Goal: Communication & Community: Answer question/provide support

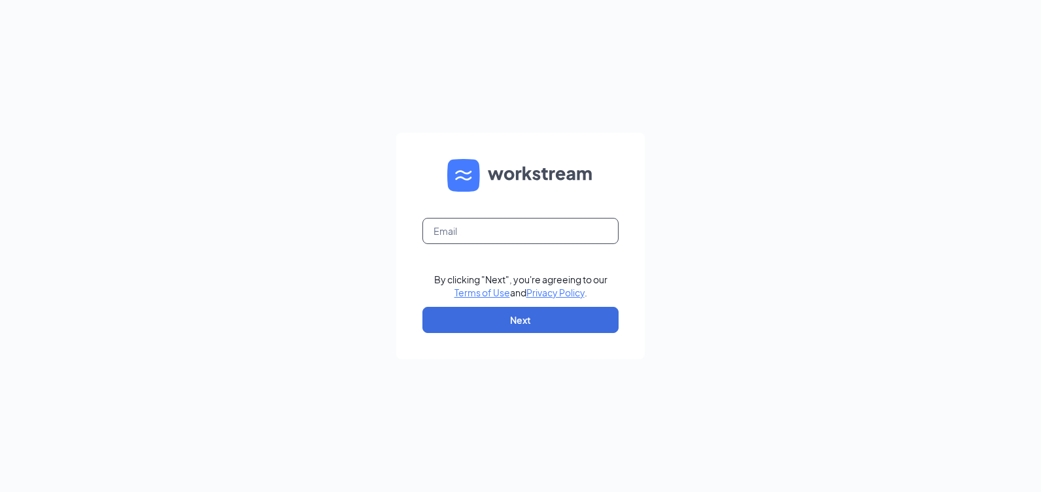
click at [489, 230] on input "text" at bounding box center [520, 231] width 196 height 26
type input "[EMAIL_ADDRESS][DOMAIN_NAME]"
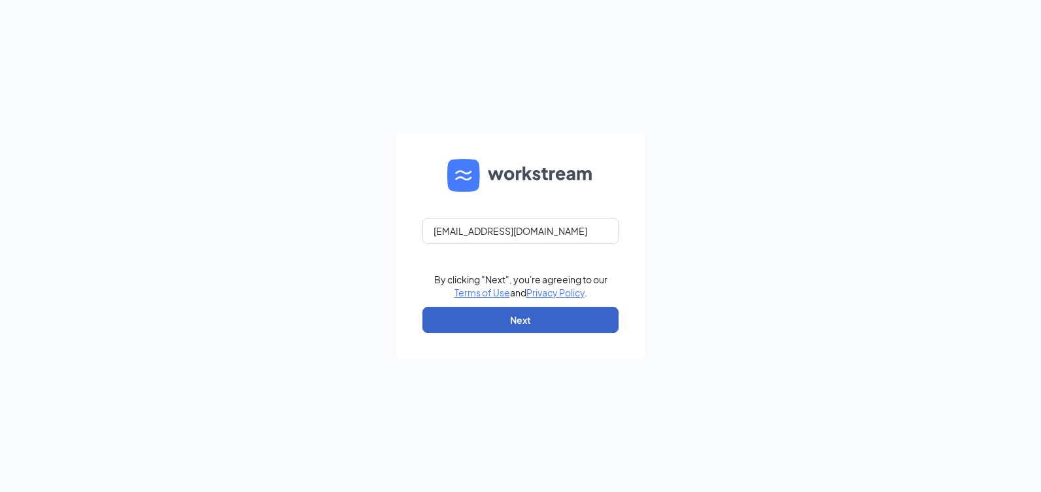
click at [484, 316] on button "Next" at bounding box center [520, 320] width 196 height 26
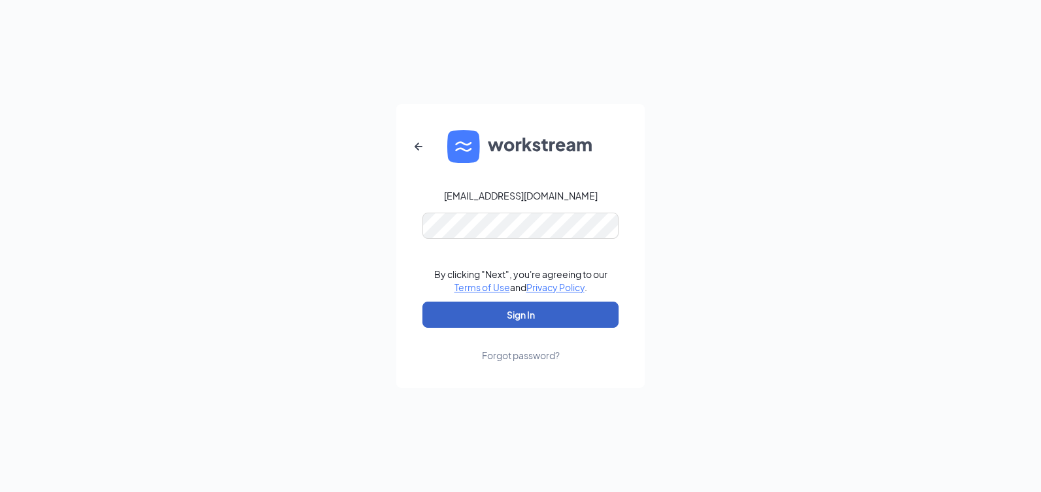
click at [543, 318] on button "Sign In" at bounding box center [520, 314] width 196 height 26
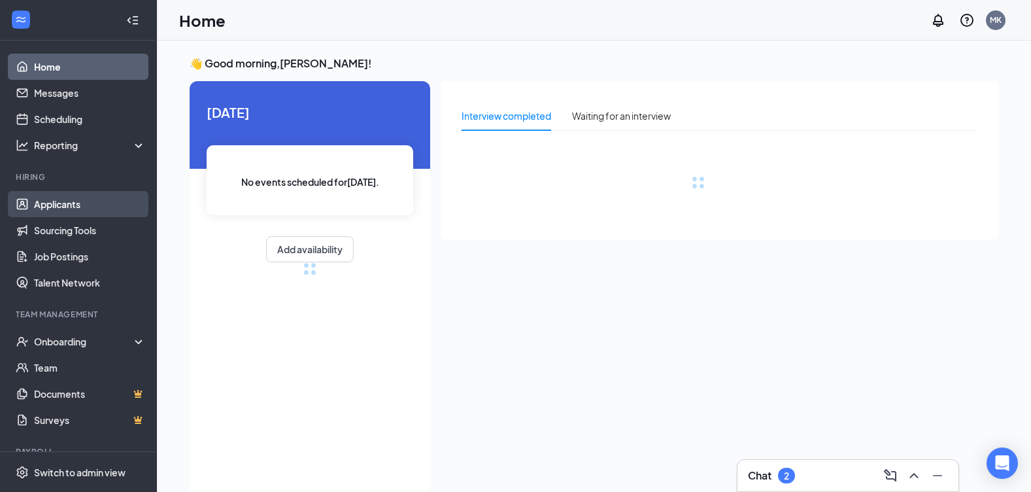
click at [46, 201] on link "Applicants" at bounding box center [90, 204] width 112 height 26
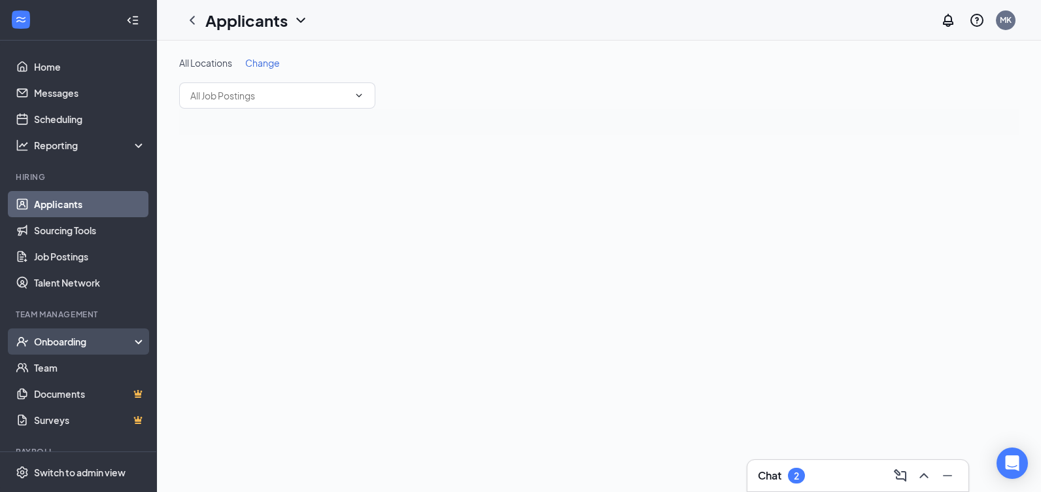
click at [39, 339] on div "Onboarding" at bounding box center [84, 341] width 101 height 13
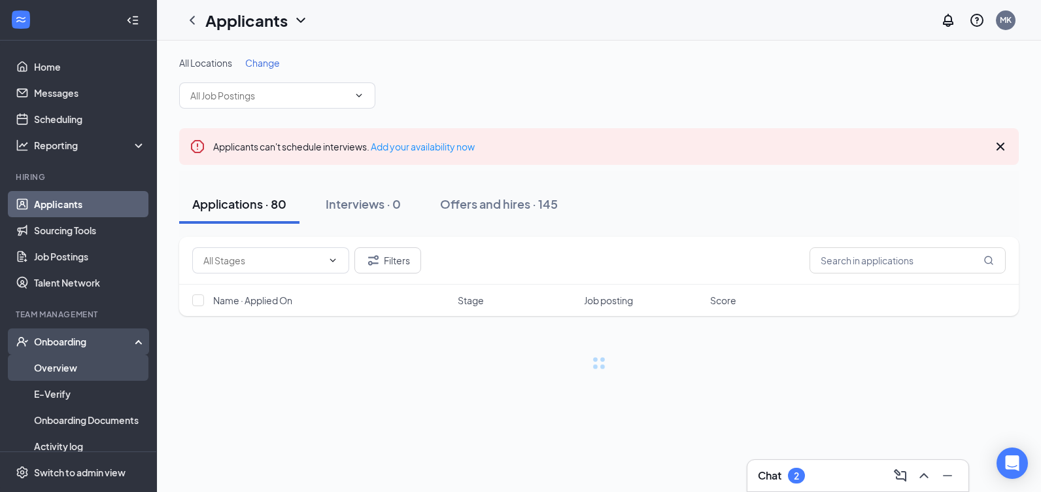
click at [39, 366] on link "Overview" at bounding box center [90, 367] width 112 height 26
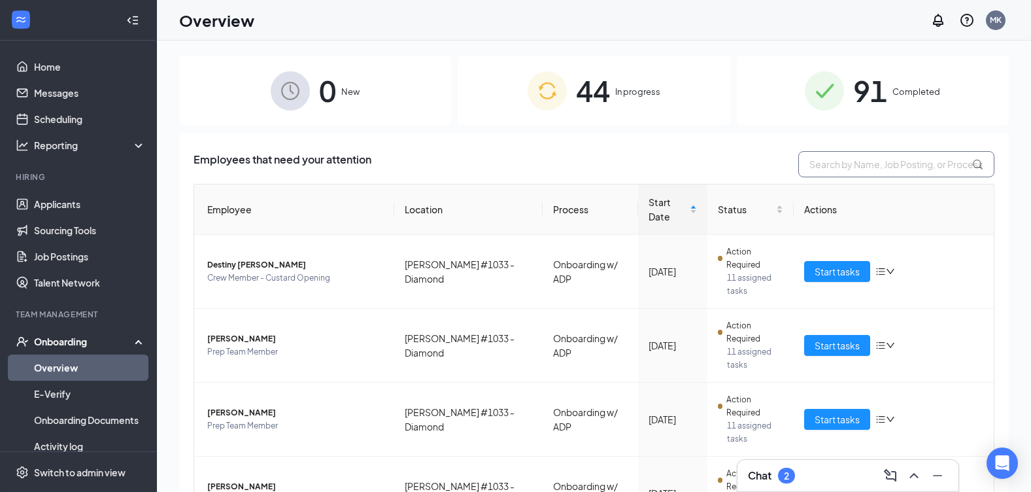
click at [847, 167] on input "text" at bounding box center [896, 164] width 196 height 26
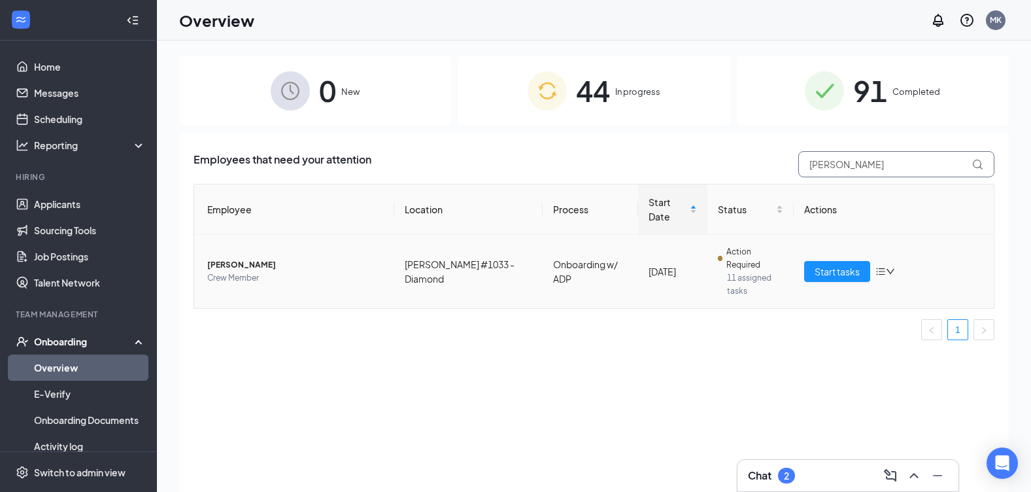
type input "[PERSON_NAME]"
click at [229, 271] on span "Crew Member" at bounding box center [295, 277] width 177 height 13
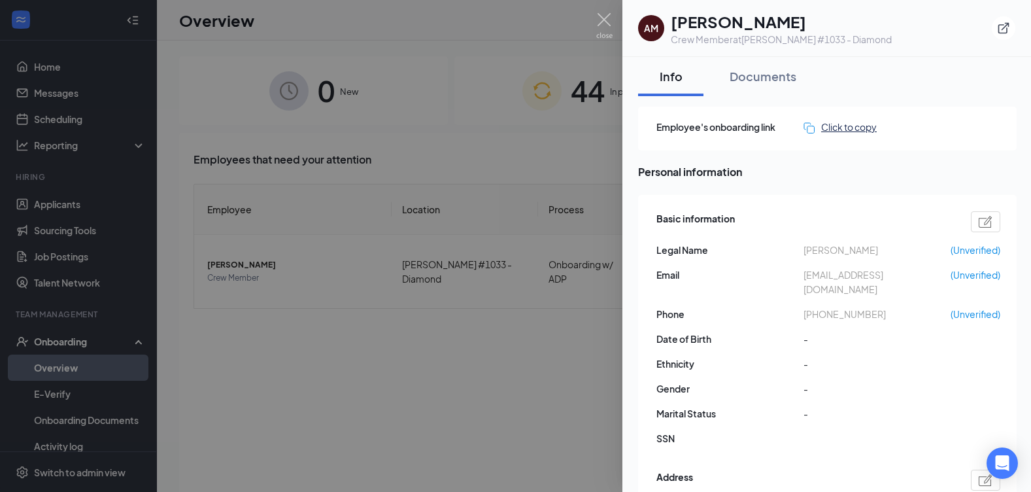
click at [862, 128] on div "Click to copy" at bounding box center [840, 127] width 73 height 14
click at [609, 18] on img at bounding box center [604, 26] width 16 height 26
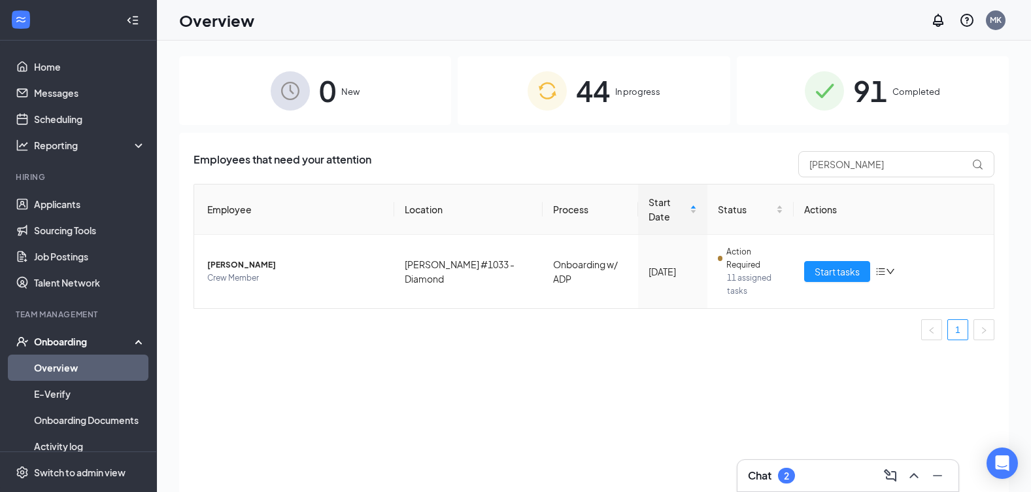
click at [54, 90] on link "Messages" at bounding box center [90, 93] width 112 height 26
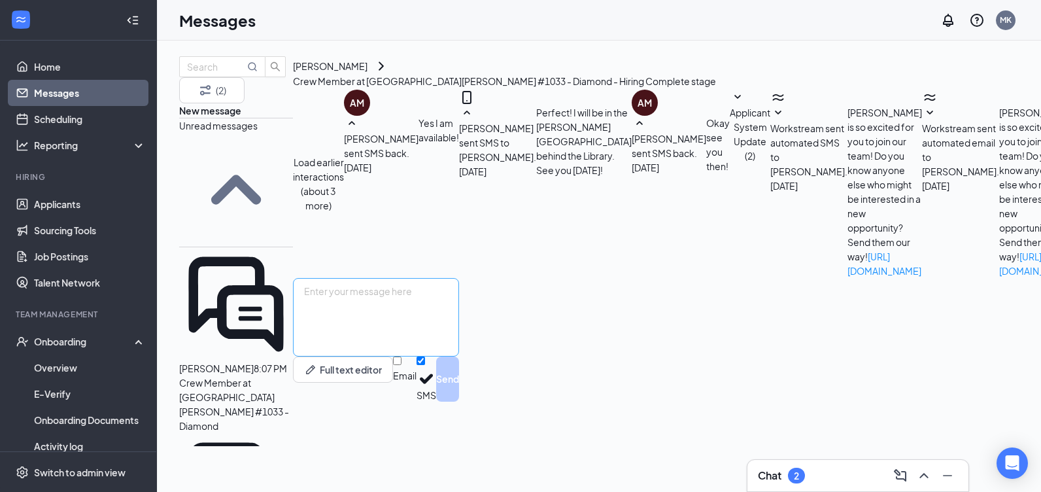
scroll to position [400, 0]
click at [459, 356] on textarea at bounding box center [376, 317] width 166 height 78
paste textarea "[URL][DOMAIN_NAME]"
type textarea "[URL][DOMAIN_NAME] try this link"
click at [459, 401] on button "Send" at bounding box center [447, 378] width 23 height 45
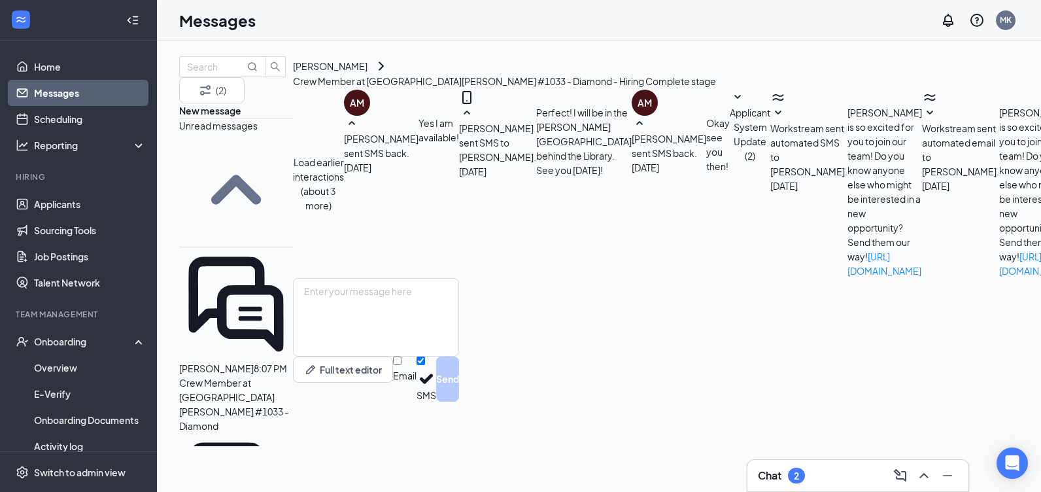
scroll to position [499, 0]
click at [252, 362] on span "[PERSON_NAME]" at bounding box center [216, 368] width 75 height 12
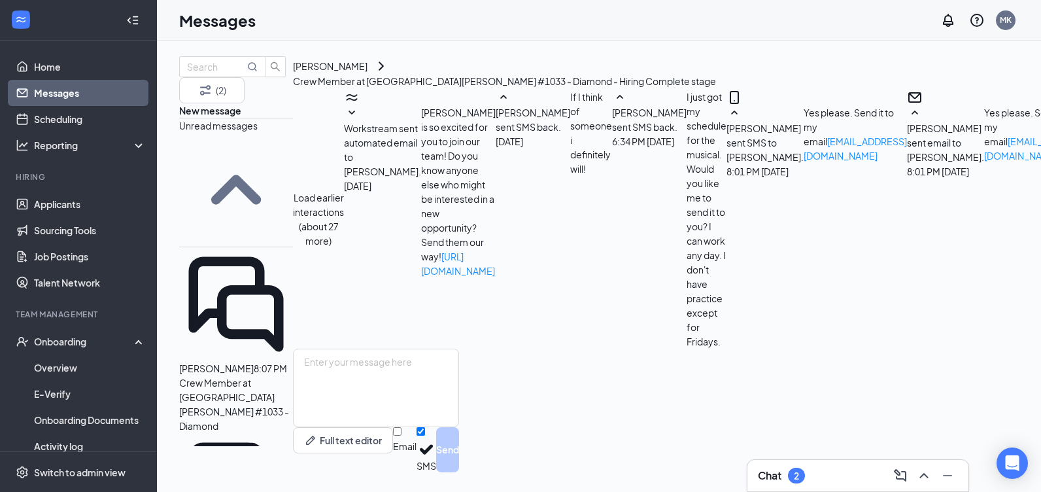
scroll to position [525, 0]
click at [459, 371] on textarea at bounding box center [376, 388] width 166 height 78
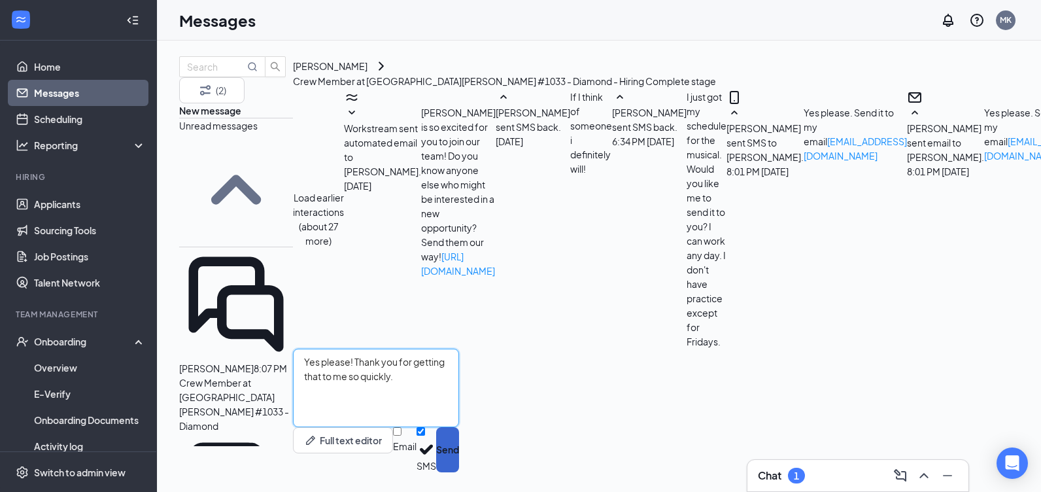
type textarea "Yes please! Thank you for getting that to me so quickly."
click at [459, 443] on button "Send" at bounding box center [447, 449] width 23 height 45
click at [459, 357] on textarea at bounding box center [376, 388] width 166 height 78
type textarea "I appreciate it."
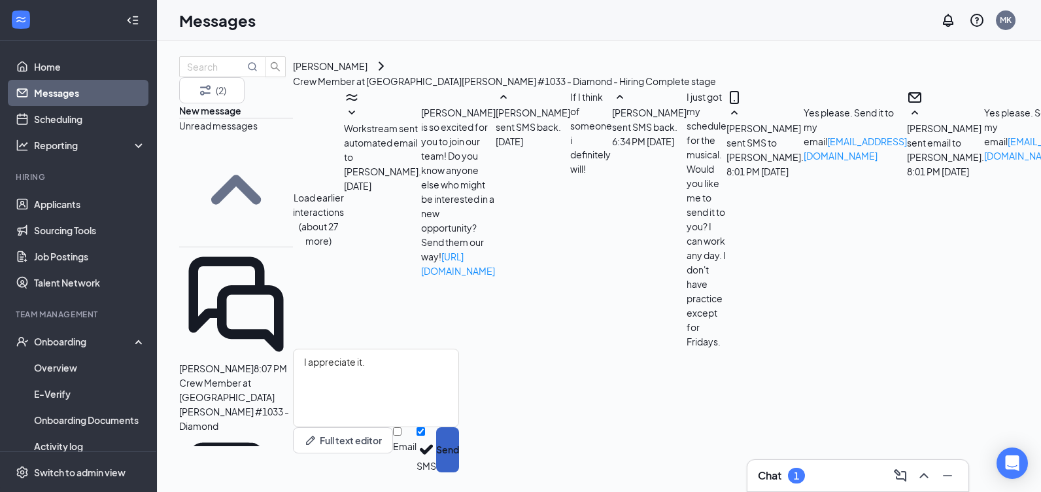
click at [459, 441] on button "Send" at bounding box center [447, 449] width 23 height 45
